Goal: Task Accomplishment & Management: Use online tool/utility

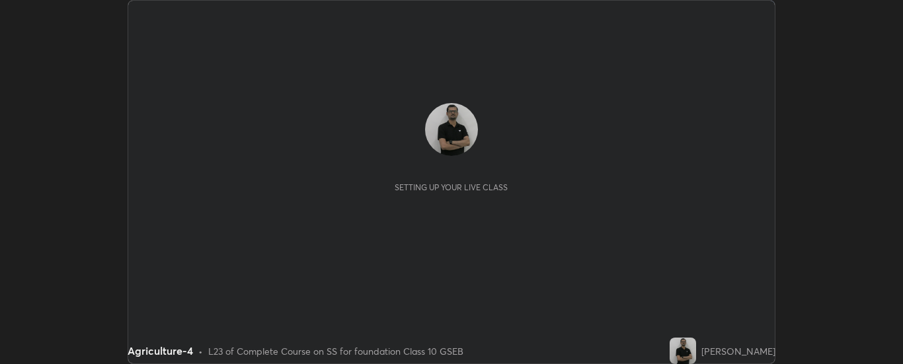
scroll to position [364, 902]
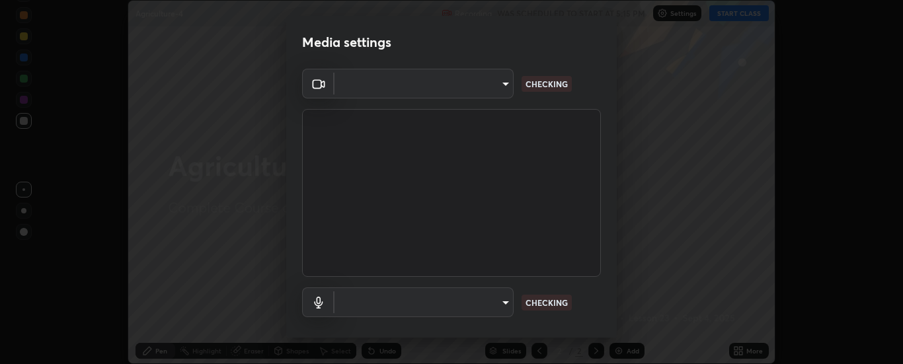
type input "6d3829c99f98afdfe7c29186be8927c2ef9ac3e8f7233b1026567672352cba5b"
type input "communications"
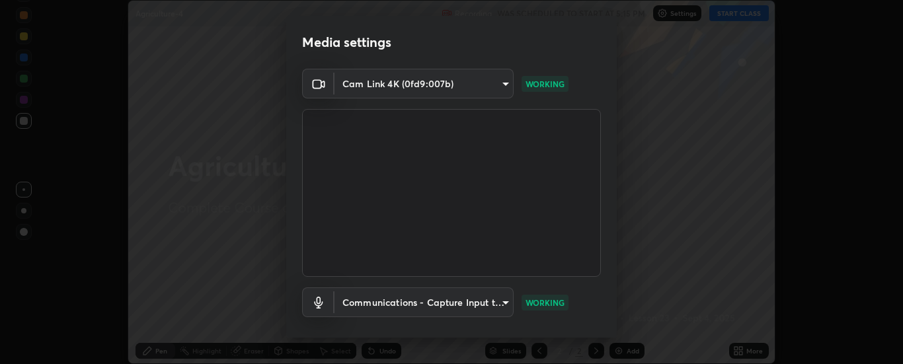
scroll to position [69, 0]
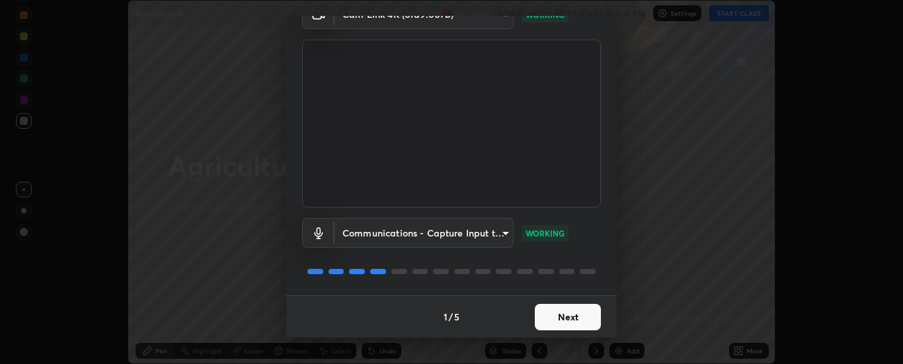
click at [552, 316] on button "Next" at bounding box center [568, 317] width 66 height 26
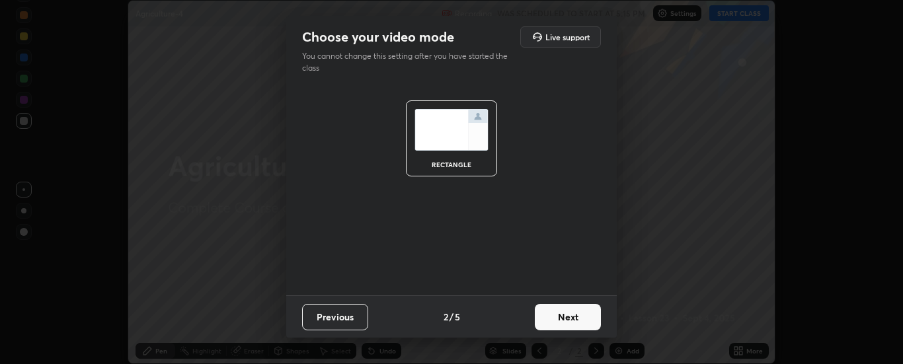
scroll to position [0, 0]
click at [548, 318] on button "Next" at bounding box center [568, 317] width 66 height 26
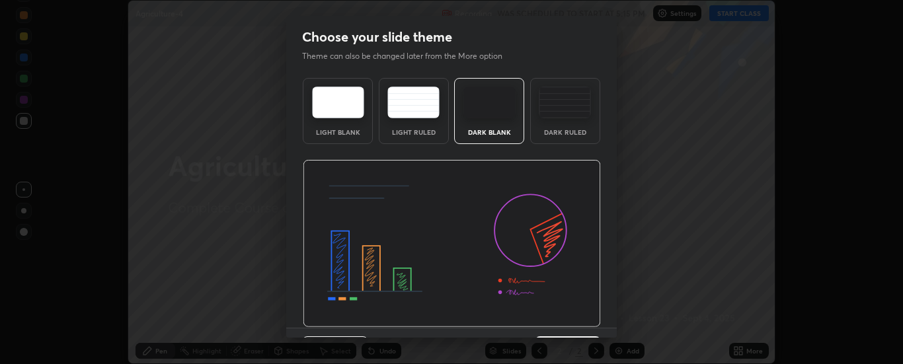
click at [542, 123] on div "Dark Ruled" at bounding box center [565, 111] width 70 height 66
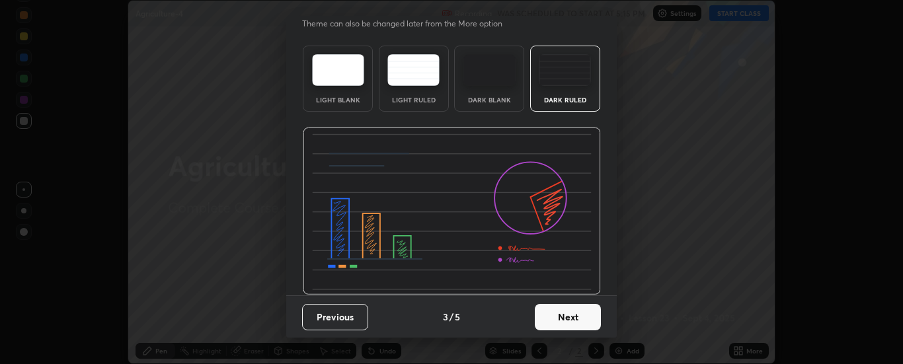
click at [557, 316] on button "Next" at bounding box center [568, 317] width 66 height 26
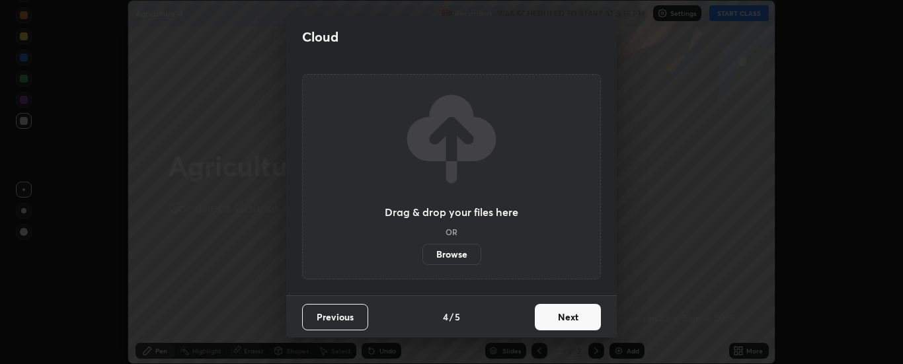
click at [559, 314] on button "Next" at bounding box center [568, 317] width 66 height 26
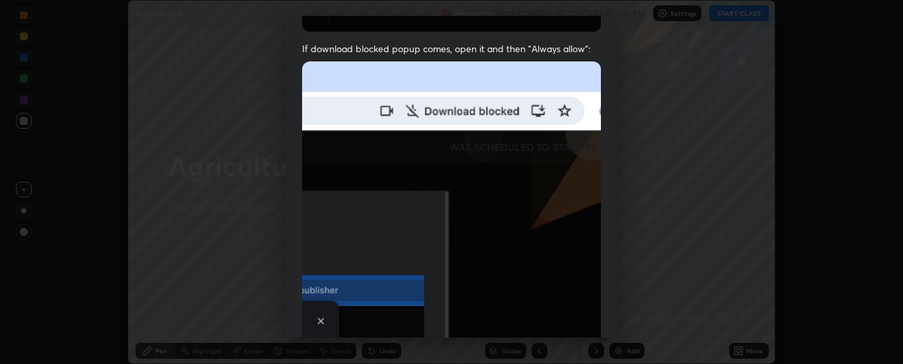
scroll to position [339, 0]
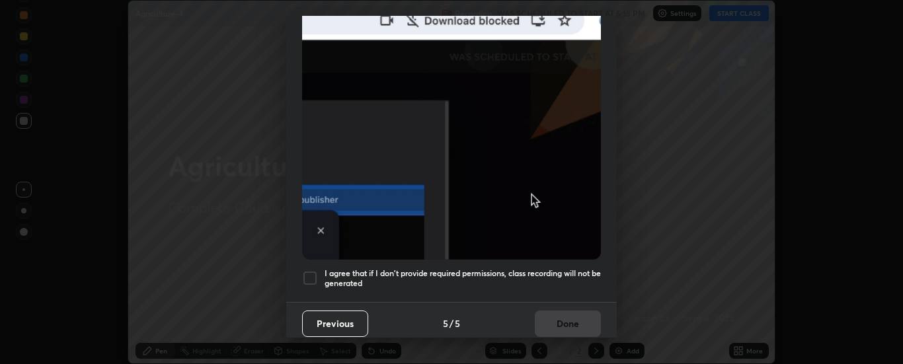
click at [308, 279] on div at bounding box center [310, 278] width 16 height 16
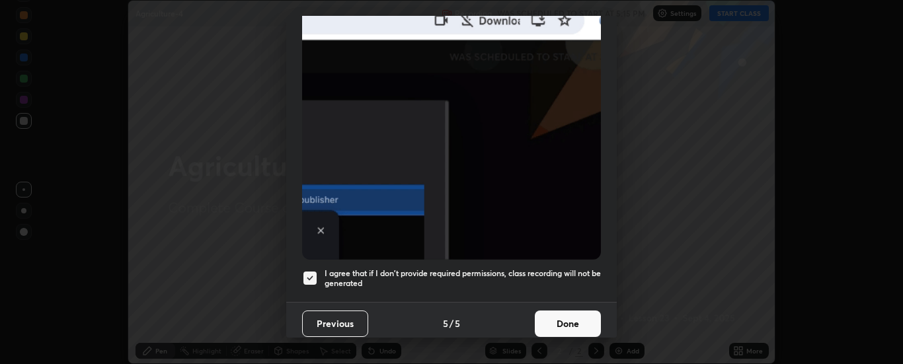
click at [557, 317] on button "Done" at bounding box center [568, 324] width 66 height 26
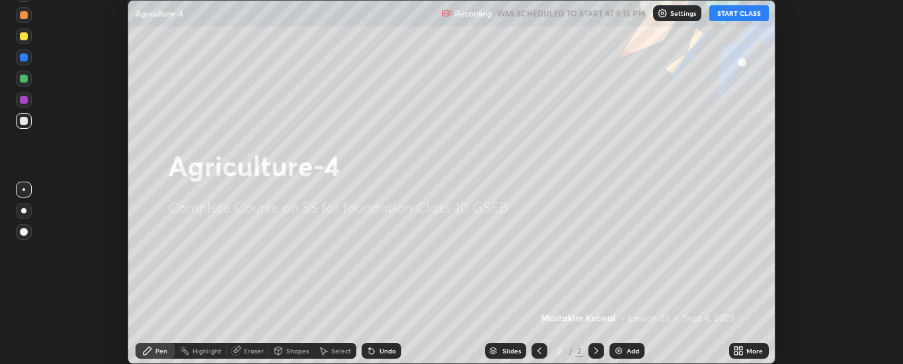
click at [732, 15] on button "START CLASS" at bounding box center [738, 13] width 59 height 16
click at [621, 346] on img at bounding box center [618, 351] width 11 height 11
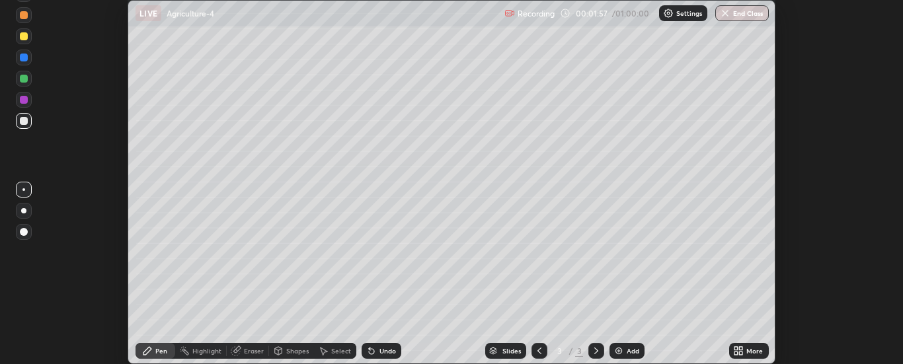
click at [23, 81] on div at bounding box center [24, 79] width 8 height 8
click at [24, 57] on div at bounding box center [24, 58] width 8 height 8
click at [21, 82] on div at bounding box center [24, 79] width 8 height 8
click at [24, 102] on div at bounding box center [24, 100] width 8 height 8
click at [23, 124] on div at bounding box center [24, 121] width 8 height 8
